Goal: Task Accomplishment & Management: Complete application form

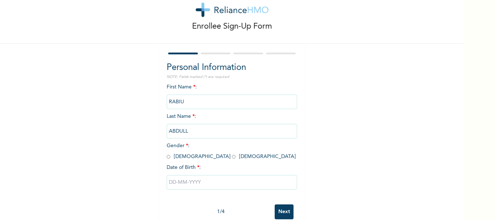
scroll to position [35, 0]
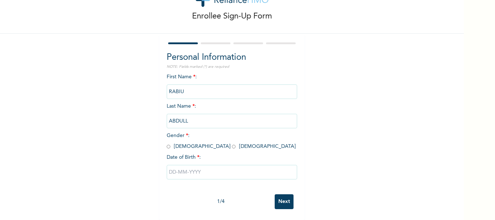
click at [167, 143] on input "radio" at bounding box center [169, 146] width 4 height 7
radio input "true"
click at [174, 168] on input "text" at bounding box center [232, 172] width 131 height 15
select select "9"
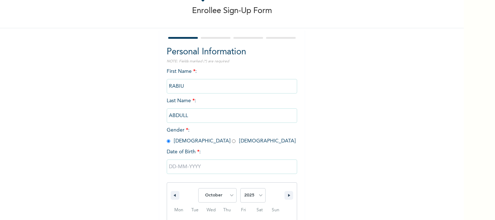
scroll to position [109, 0]
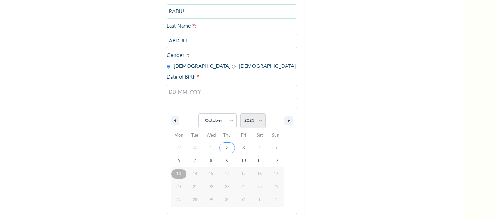
click at [259, 123] on select "2025 2024 2023 2022 2021 2020 2019 2018 2017 2016 2015 2014 2013 2012 2011 2010…" at bounding box center [252, 120] width 25 height 15
select select "1997"
click at [240, 114] on select "2025 2024 2023 2022 2021 2020 2019 2018 2017 2016 2015 2014 2013 2012 2011 2010…" at bounding box center [252, 120] width 25 height 15
click at [222, 121] on select "January February March April May June July August September October November De…" at bounding box center [217, 120] width 38 height 15
select select "4"
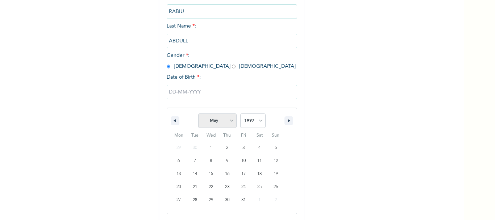
click at [198, 114] on select "January February March April May June July August September October November De…" at bounding box center [217, 120] width 38 height 15
type input "[DATE]"
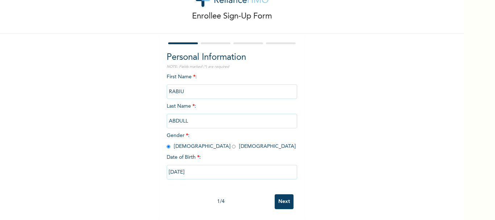
scroll to position [35, 0]
click at [281, 195] on input "Next" at bounding box center [284, 201] width 19 height 15
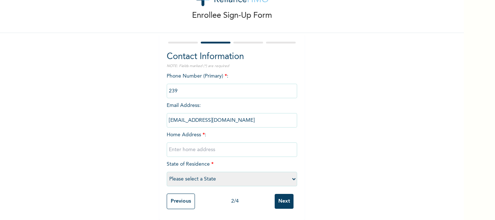
click at [200, 88] on input "phone" at bounding box center [232, 91] width 131 height 15
click at [187, 87] on input "phone" at bounding box center [232, 91] width 131 height 15
click at [183, 145] on input "text" at bounding box center [232, 149] width 131 height 15
type input "n"
type input "mararaba nyanya"
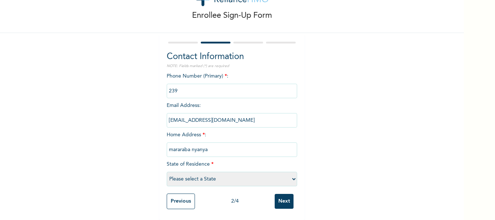
click at [183, 174] on select "Please select a State [PERSON_NAME] (FCT) [PERSON_NAME] Ibom [GEOGRAPHIC_DATA] …" at bounding box center [232, 179] width 131 height 15
select select "15"
click at [167, 172] on select "Please select a State [PERSON_NAME] (FCT) [PERSON_NAME] Ibom [GEOGRAPHIC_DATA] …" at bounding box center [232, 179] width 131 height 15
click at [249, 174] on select "Please select a State [PERSON_NAME] (FCT) [PERSON_NAME] Ibom [GEOGRAPHIC_DATA] …" at bounding box center [232, 179] width 131 height 15
click at [203, 175] on select "Please select a State [PERSON_NAME] (FCT) [PERSON_NAME] Ibom [GEOGRAPHIC_DATA] …" at bounding box center [232, 179] width 131 height 15
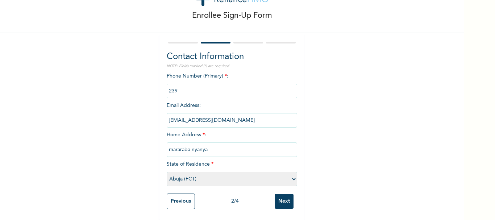
click at [282, 200] on input "Next" at bounding box center [284, 201] width 19 height 15
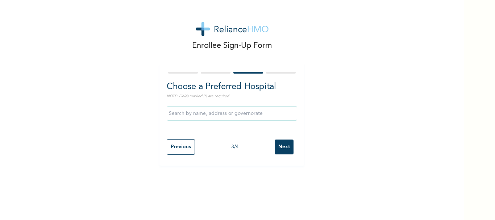
click at [279, 145] on input "Next" at bounding box center [284, 147] width 19 height 15
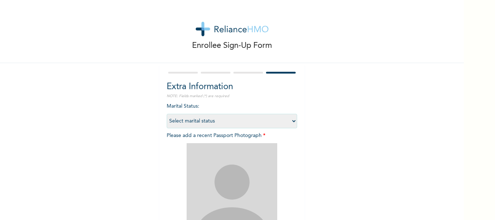
click at [223, 122] on select "Select marital status [DEMOGRAPHIC_DATA] Married [DEMOGRAPHIC_DATA] Widow/[DEMO…" at bounding box center [232, 121] width 131 height 15
select select "1"
click at [167, 114] on select "Select marital status [DEMOGRAPHIC_DATA] Married [DEMOGRAPHIC_DATA] Widow/[DEMO…" at bounding box center [232, 121] width 131 height 15
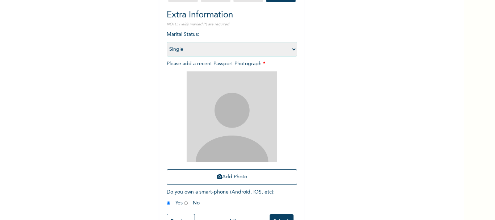
scroll to position [73, 0]
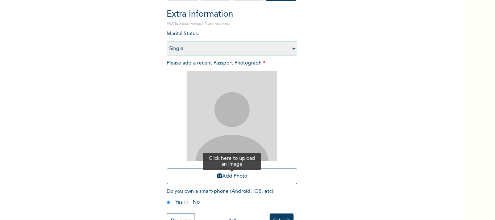
click at [223, 177] on button "Add Photo" at bounding box center [232, 177] width 131 height 16
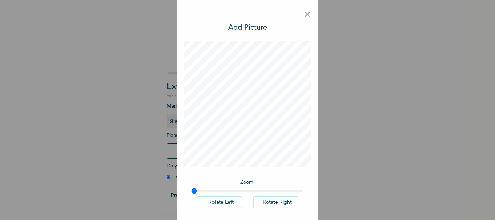
scroll to position [33, 0]
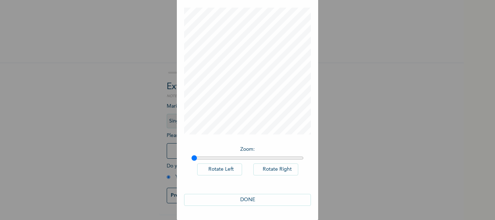
click at [250, 201] on button "DONE" at bounding box center [247, 200] width 127 height 12
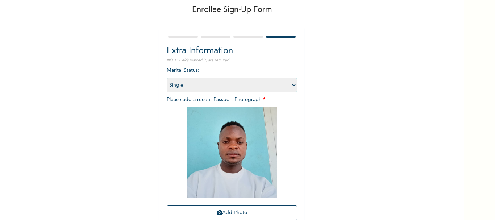
scroll to position [98, 0]
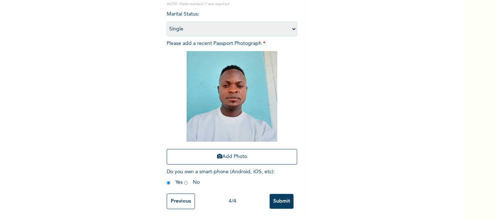
click at [276, 194] on input "Submit" at bounding box center [282, 201] width 24 height 15
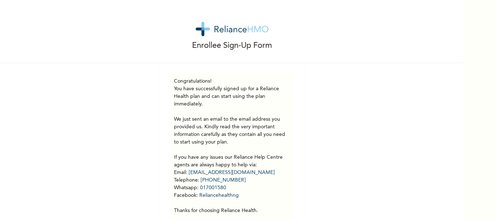
scroll to position [30, 0]
